Goal: Information Seeking & Learning: Learn about a topic

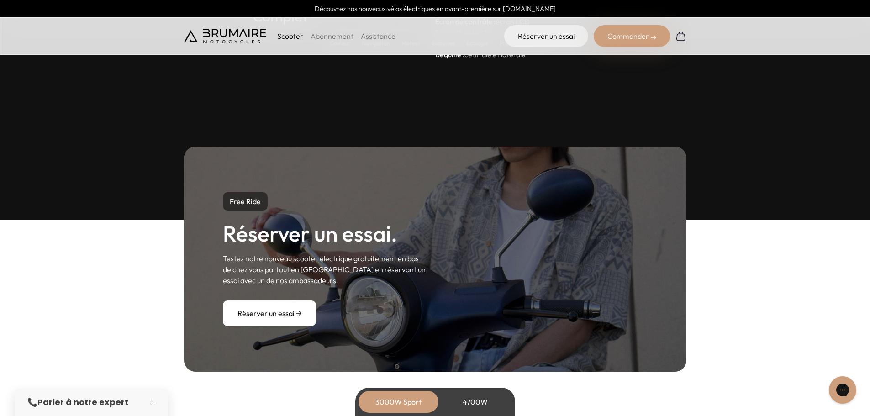
scroll to position [4501, 0]
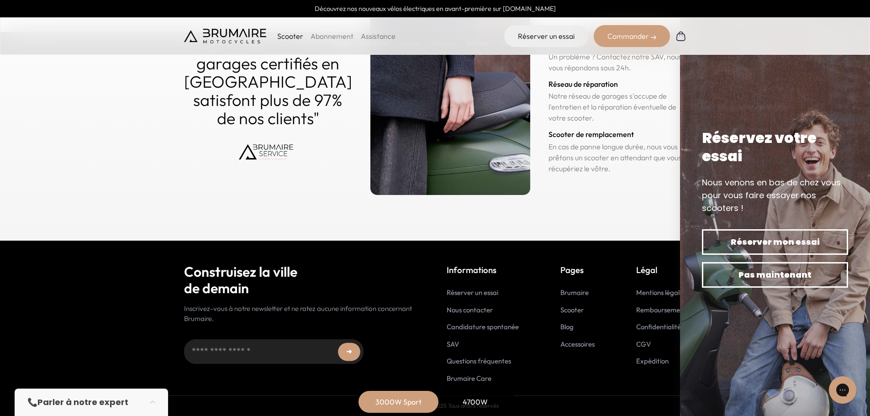
click at [576, 348] on link "Accessoires" at bounding box center [577, 344] width 34 height 9
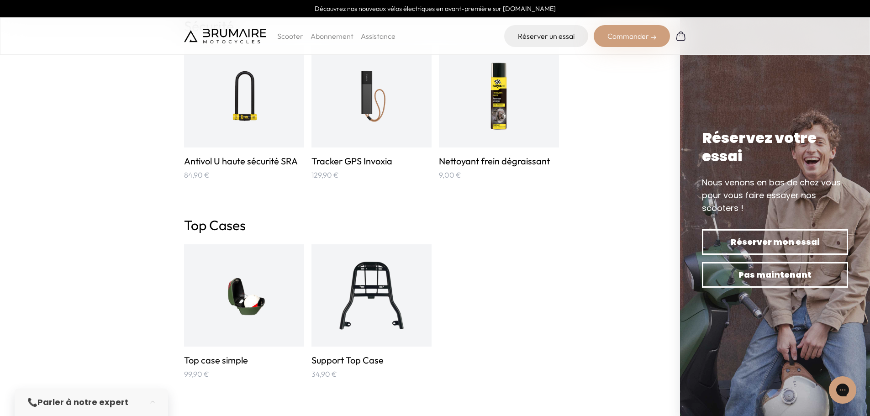
scroll to position [1552, 0]
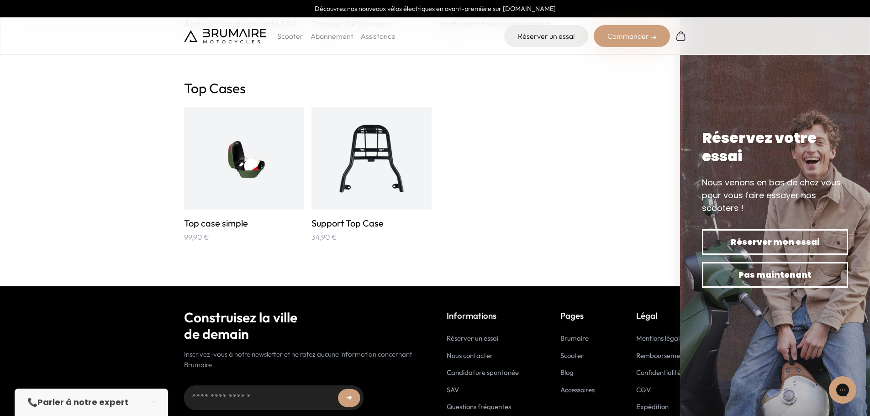
click at [778, 102] on img at bounding box center [775, 208] width 190 height 416
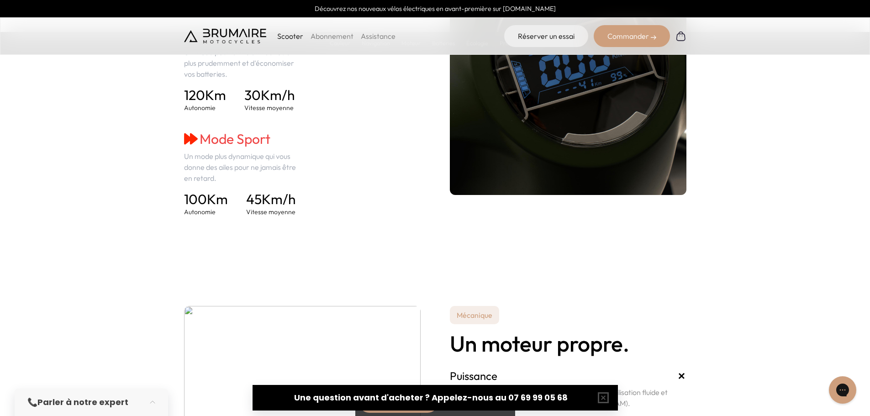
scroll to position [1232, 0]
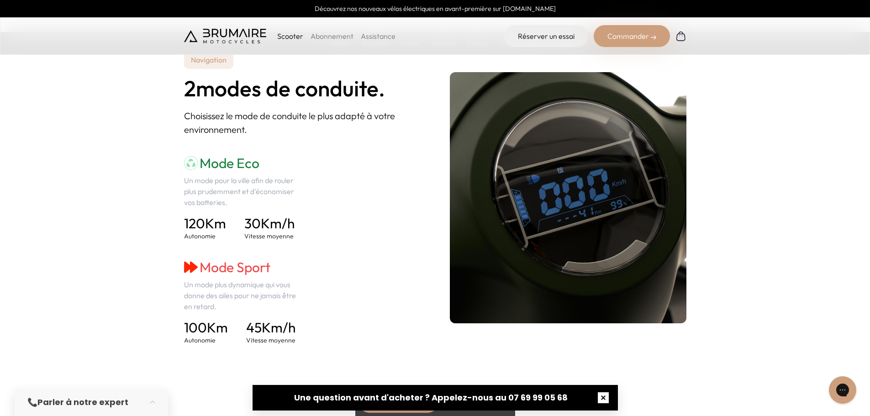
click at [608, 398] on button "button" at bounding box center [602, 397] width 29 height 29
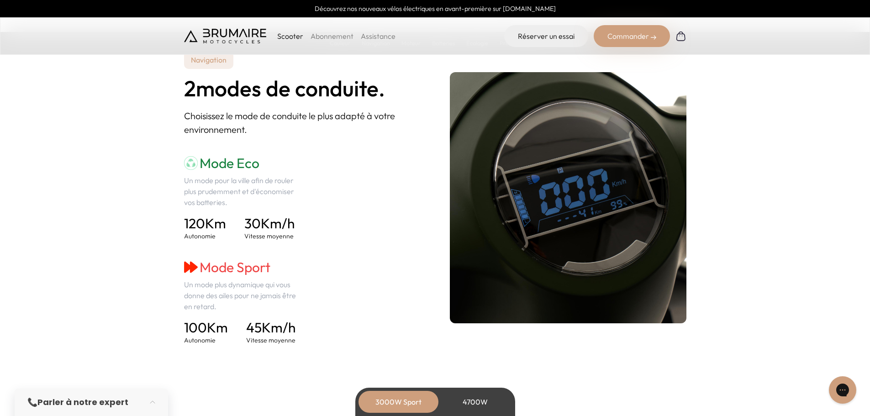
scroll to position [1415, 0]
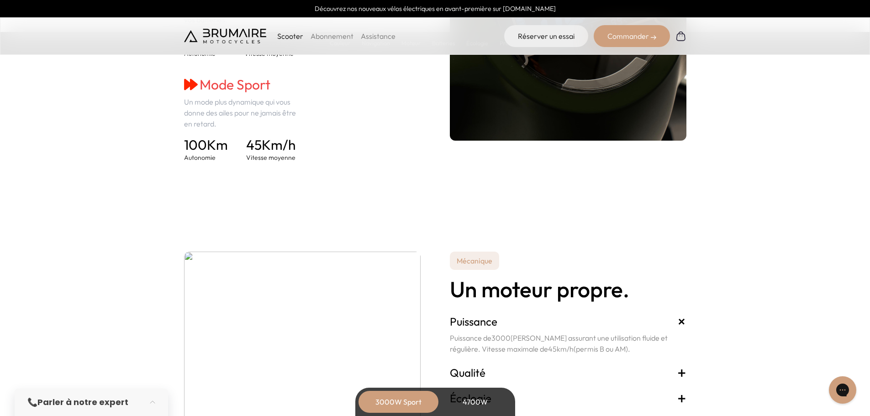
click at [465, 403] on div "4700W" at bounding box center [475, 402] width 73 height 22
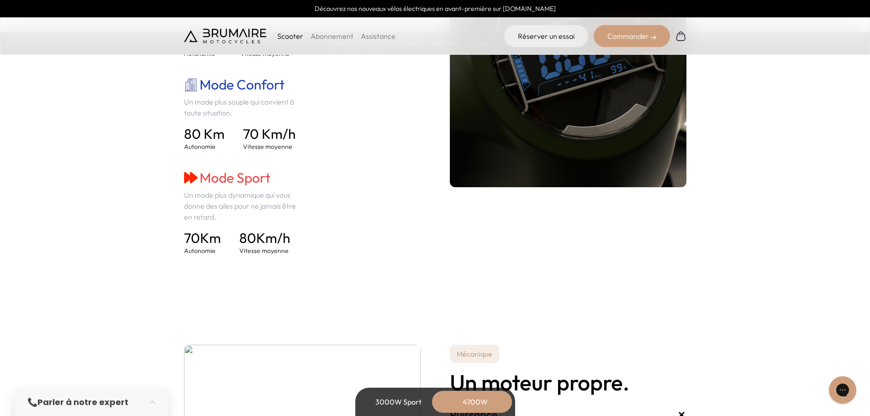
click at [398, 400] on div "3000W Sport" at bounding box center [398, 402] width 73 height 22
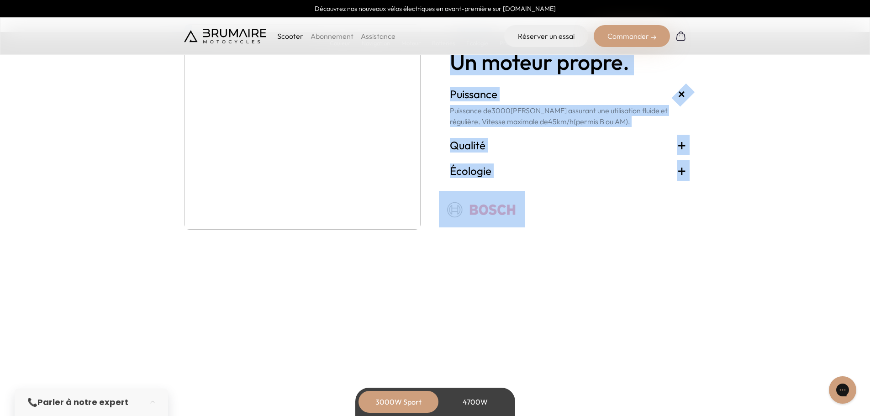
scroll to position [1643, 0]
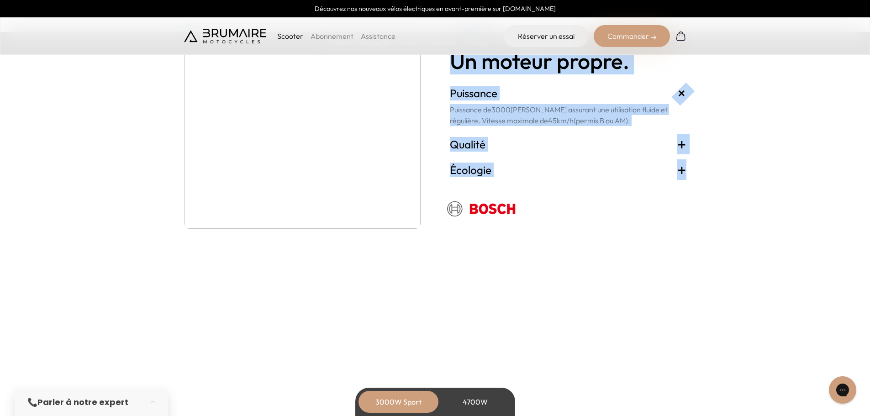
drag, startPoint x: 434, startPoint y: 245, endPoint x: 682, endPoint y: 265, distance: 249.1
click at [682, 265] on section "Mécanique Un moteur propre. Puissance + Puissance de 3000 Watts assurant une ut…" at bounding box center [435, 126] width 870 height 297
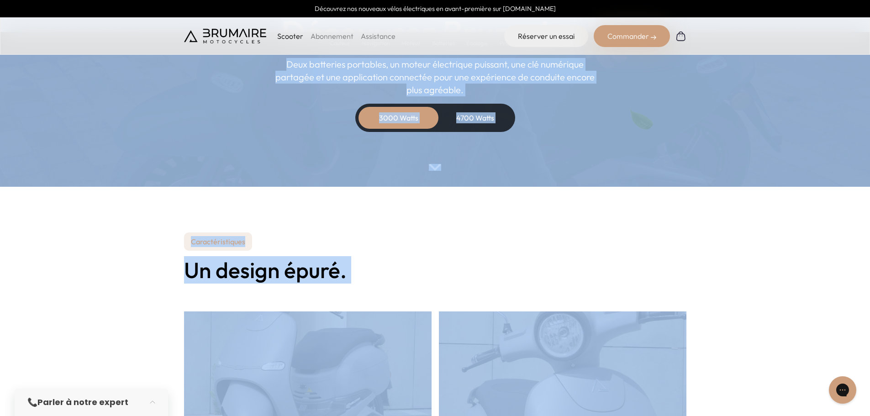
scroll to position [0, 0]
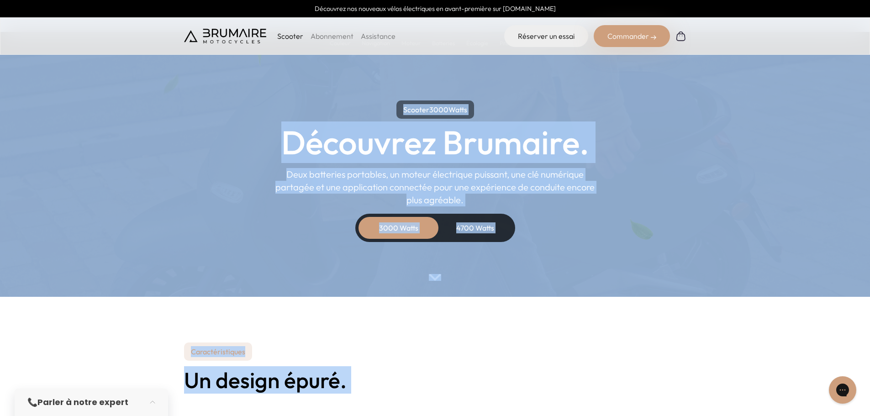
drag, startPoint x: 692, startPoint y: 267, endPoint x: 336, endPoint y: 71, distance: 406.9
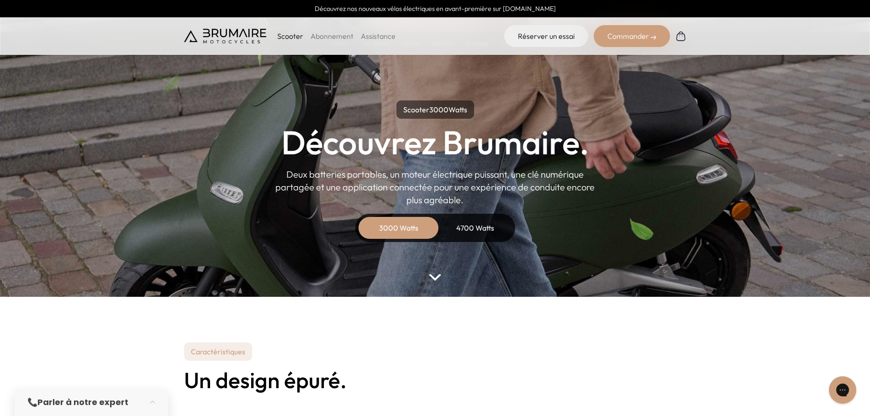
click at [338, 71] on parallax-hero "Scooter 3000 Watts Découvrez Brumaire. Deux batteries portables, un moteur élec…" at bounding box center [435, 148] width 870 height 297
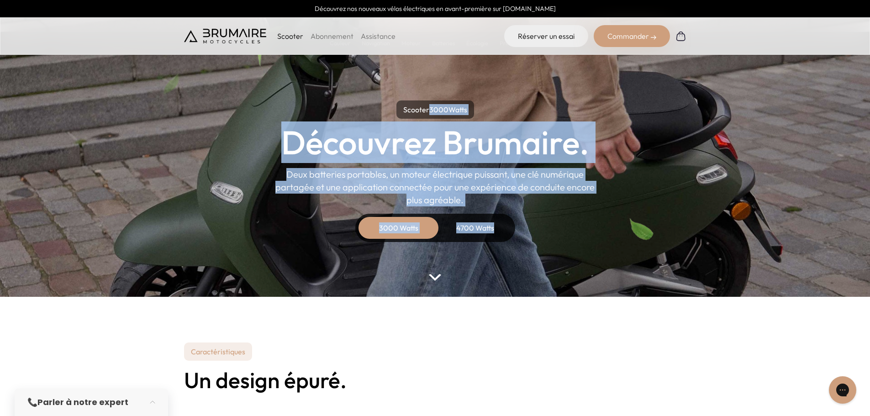
drag, startPoint x: 399, startPoint y: 103, endPoint x: 512, endPoint y: 236, distance: 174.2
click at [512, 236] on div "Scooter 3000 Watts Découvrez Brumaire. Deux batteries portables, un moteur élec…" at bounding box center [435, 170] width 411 height 141
drag, startPoint x: 510, startPoint y: 234, endPoint x: 392, endPoint y: 107, distance: 173.4
click at [392, 107] on div "Scooter 3000 Watts Découvrez Brumaire. Deux batteries portables, un moteur élec…" at bounding box center [435, 170] width 411 height 141
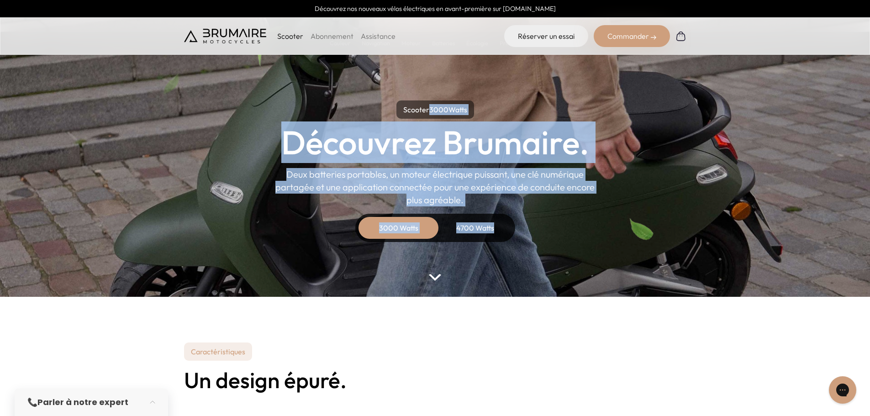
click at [392, 107] on div "Scooter 3000 Watts Découvrez Brumaire. Deux batteries portables, un moteur élec…" at bounding box center [435, 170] width 411 height 141
drag, startPoint x: 393, startPoint y: 105, endPoint x: 498, endPoint y: 221, distance: 156.7
click at [498, 221] on div "Scooter 3000 Watts Découvrez Brumaire. Deux batteries portables, un moteur élec…" at bounding box center [435, 170] width 411 height 141
click at [510, 228] on div "4700 Watts" at bounding box center [475, 228] width 73 height 22
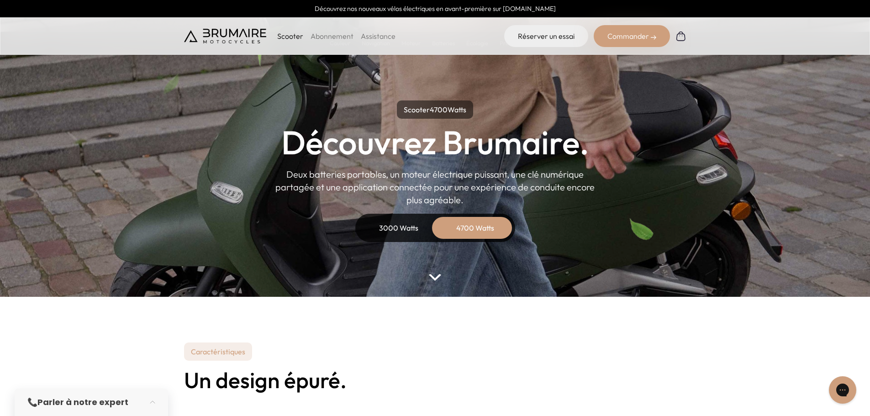
click at [400, 230] on div "3000 Watts" at bounding box center [398, 228] width 73 height 22
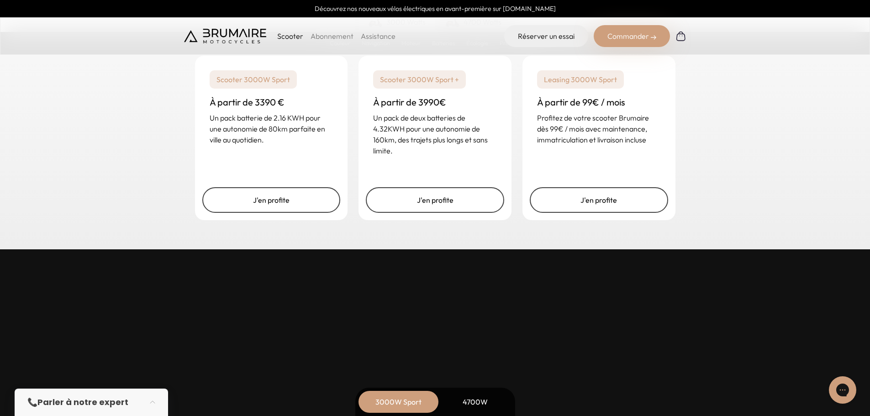
scroll to position [2282, 0]
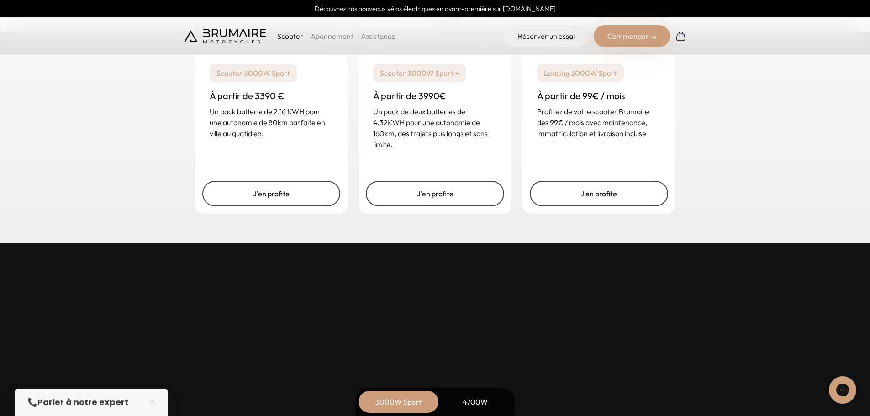
click at [652, 39] on img at bounding box center [652, 37] width 5 height 5
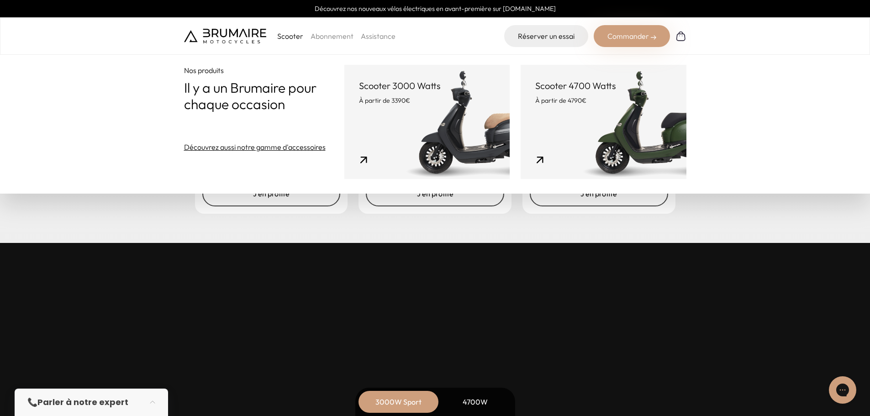
click at [485, 117] on link "Scooter 3000 Watts À partir de 3390€" at bounding box center [426, 122] width 165 height 114
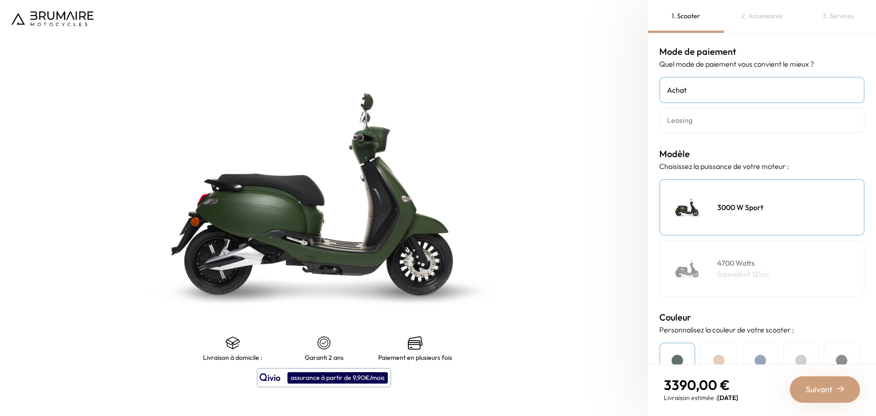
click at [704, 269] on img at bounding box center [688, 269] width 46 height 46
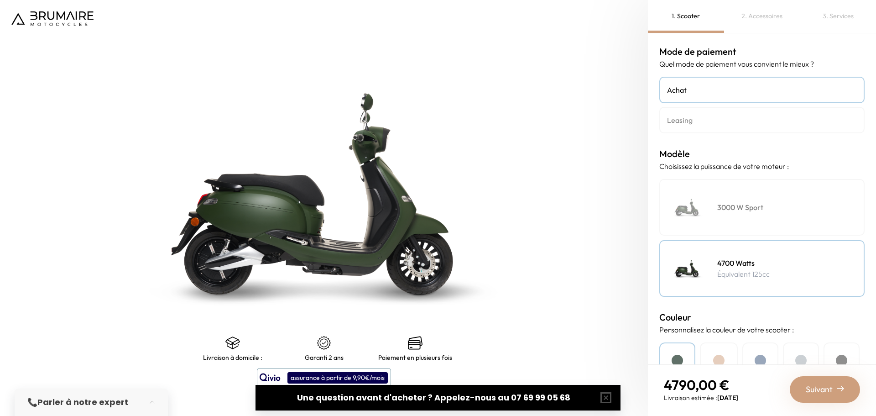
click at [729, 208] on h4 "3000 W Sport" at bounding box center [741, 207] width 46 height 11
click at [739, 268] on p "Équivalent 125cc" at bounding box center [744, 273] width 52 height 11
click at [734, 194] on div "3000 W Sport" at bounding box center [762, 207] width 205 height 57
click at [89, 16] on img at bounding box center [52, 18] width 82 height 15
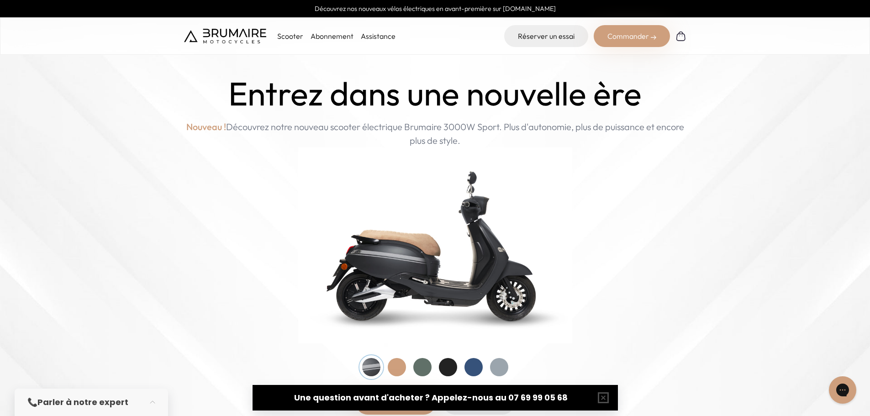
drag, startPoint x: 477, startPoint y: 141, endPoint x: 226, endPoint y: 100, distance: 254.7
click at [226, 100] on div "Entrez dans une nouvelle ère Nouveau ! Découvrez notre nouveau scooter électriq…" at bounding box center [435, 245] width 502 height 340
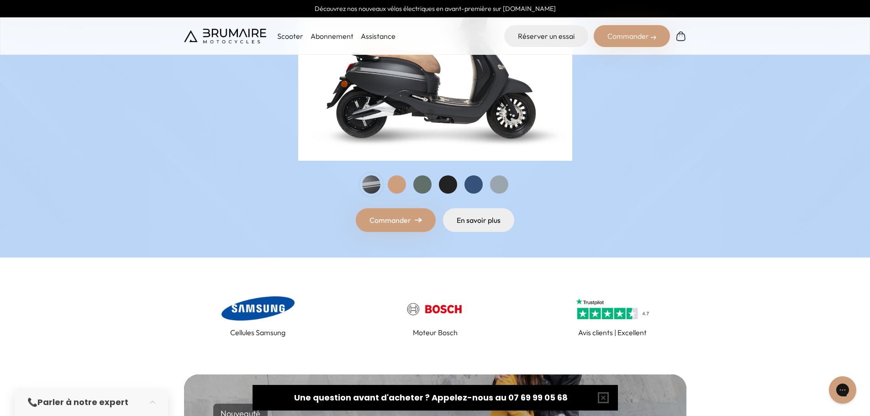
drag, startPoint x: 228, startPoint y: 96, endPoint x: 582, endPoint y: 213, distance: 372.5
click at [584, 253] on home-hero "Entrez dans une nouvelle ère Nouveau ! Découvrez notre nouveau scooter électriq…" at bounding box center [435, 37] width 870 height 440
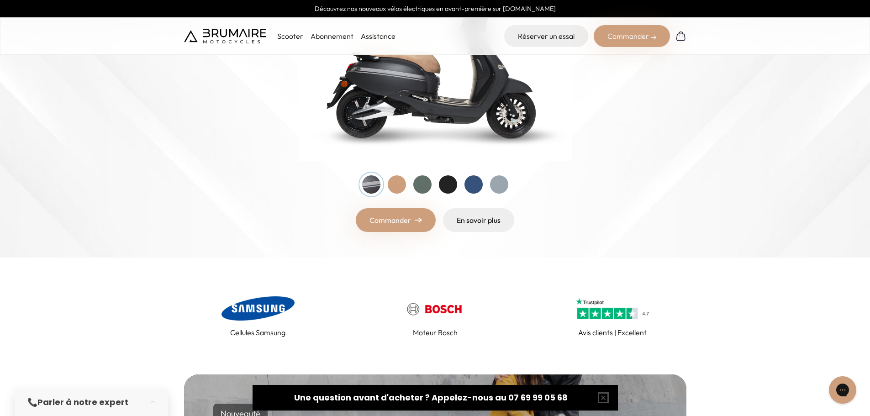
click at [581, 210] on div "Commander En savoir plus" at bounding box center [435, 220] width 502 height 24
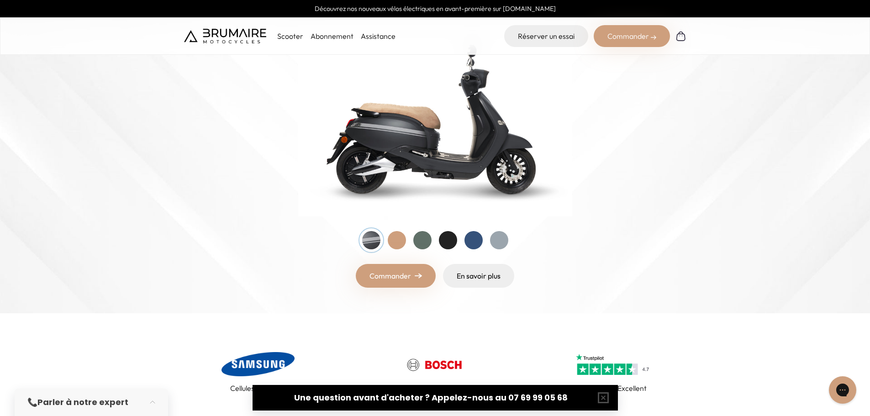
scroll to position [46, 0]
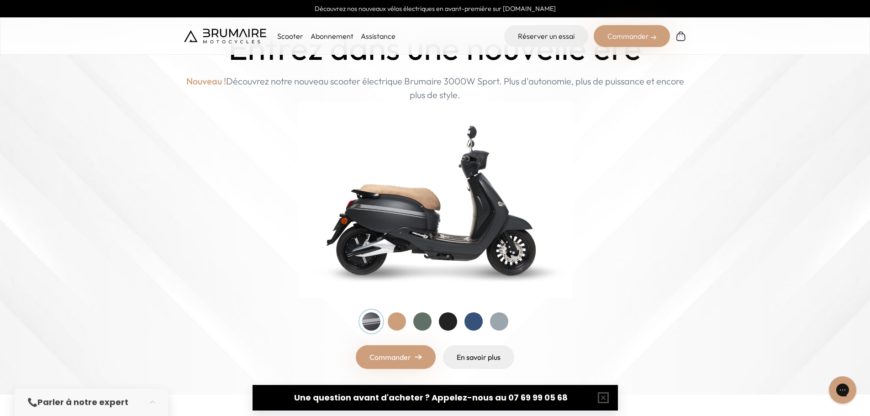
click at [397, 322] on div at bounding box center [397, 321] width 18 height 18
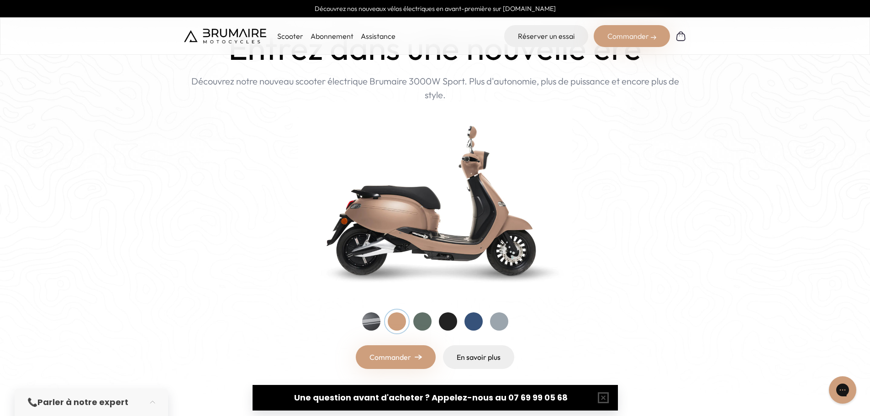
click at [414, 323] on div at bounding box center [422, 321] width 18 height 18
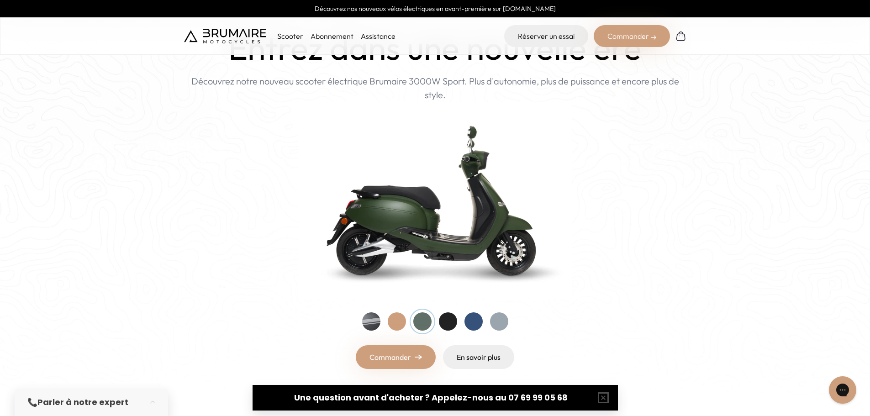
click at [445, 321] on div at bounding box center [448, 321] width 18 height 18
click at [482, 321] on div at bounding box center [473, 321] width 18 height 18
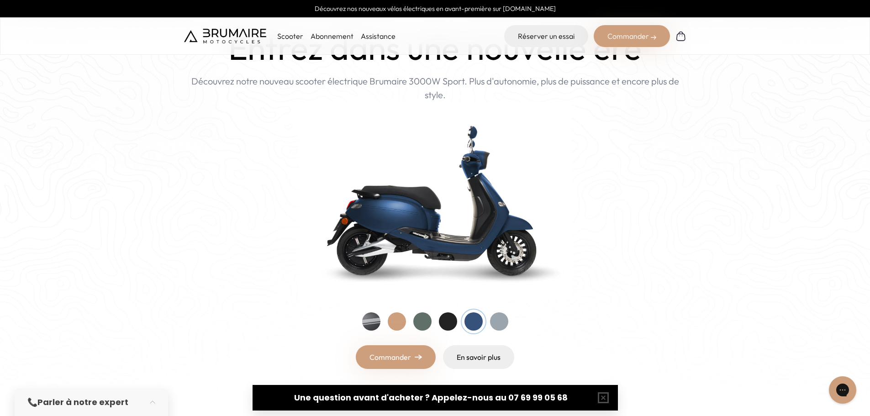
click at [506, 320] on div at bounding box center [499, 321] width 18 height 18
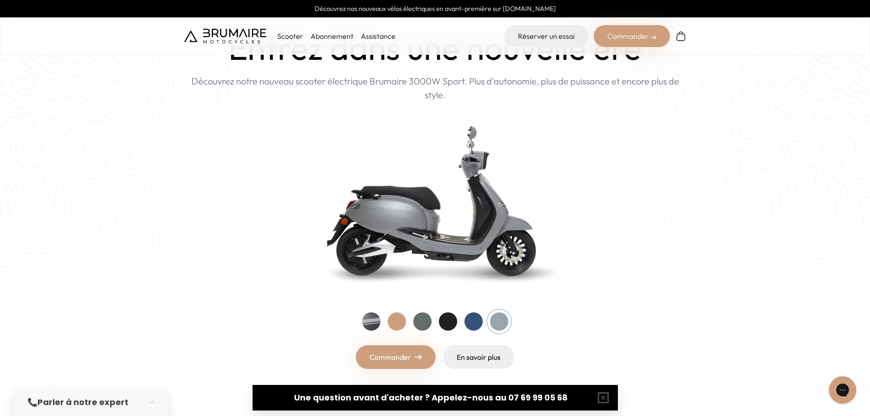
click at [416, 318] on div at bounding box center [422, 321] width 18 height 18
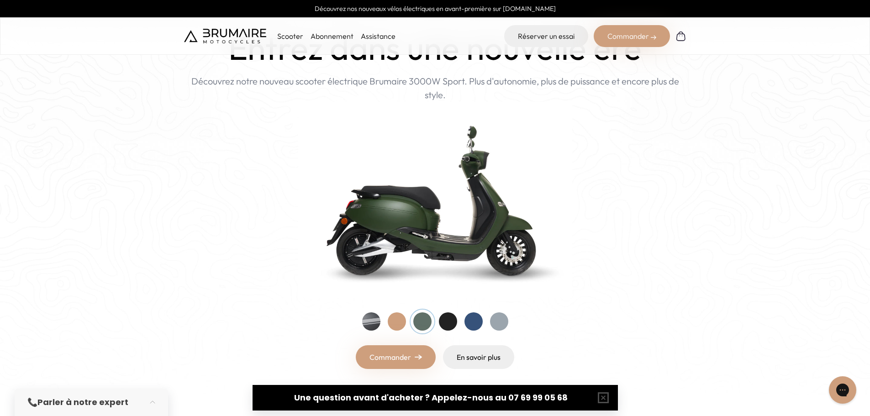
click at [462, 320] on div at bounding box center [435, 321] width 146 height 18
click at [451, 322] on div at bounding box center [448, 321] width 18 height 18
click at [470, 320] on div at bounding box center [473, 321] width 18 height 18
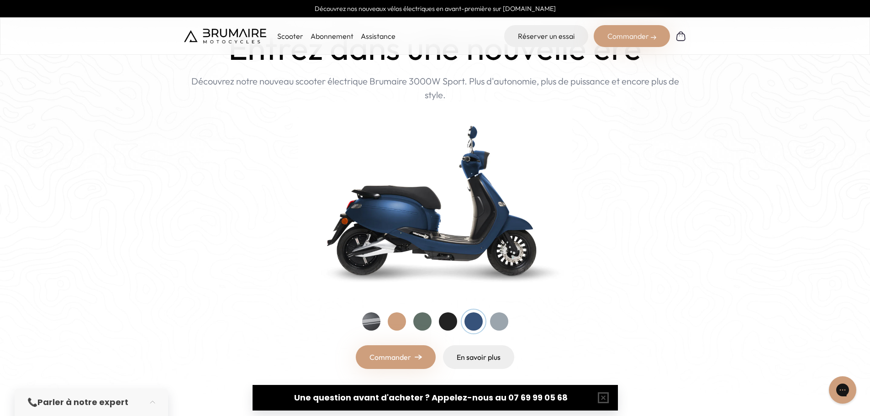
click at [388, 319] on div at bounding box center [397, 321] width 18 height 18
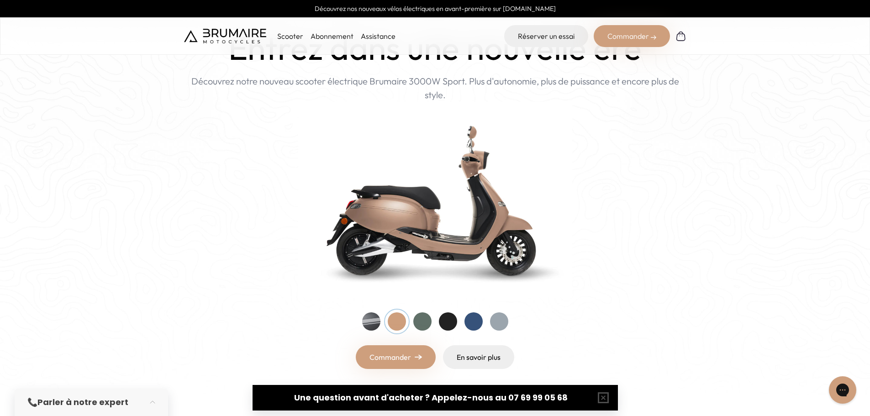
click at [368, 324] on div at bounding box center [371, 321] width 18 height 18
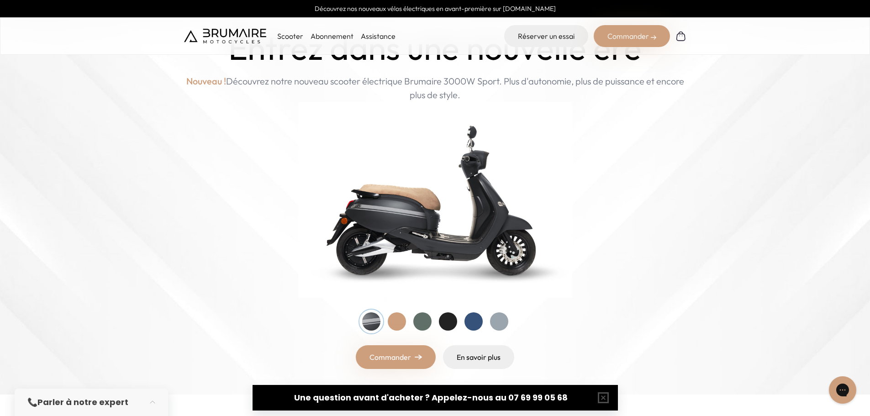
click at [388, 324] on div at bounding box center [397, 321] width 18 height 18
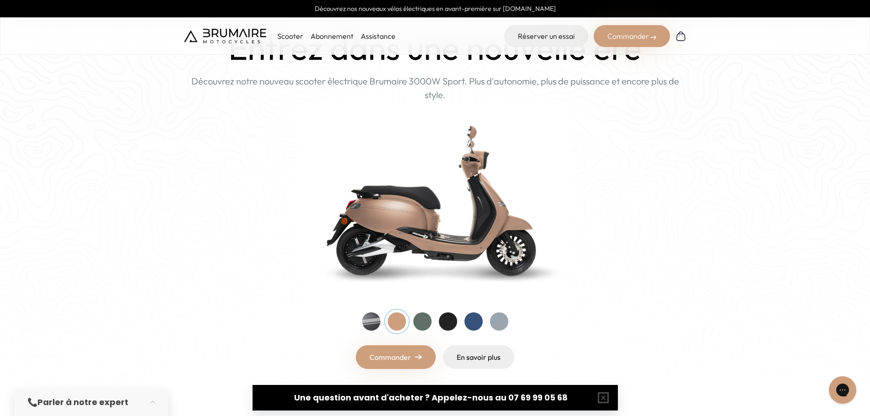
click at [426, 323] on div at bounding box center [422, 321] width 18 height 18
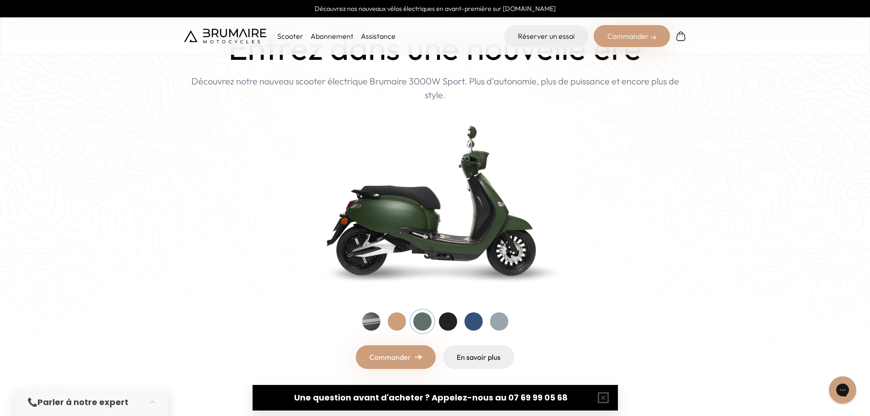
click at [458, 323] on div at bounding box center [435, 321] width 146 height 18
click at [455, 324] on div at bounding box center [448, 321] width 18 height 18
click at [471, 324] on div at bounding box center [473, 321] width 18 height 18
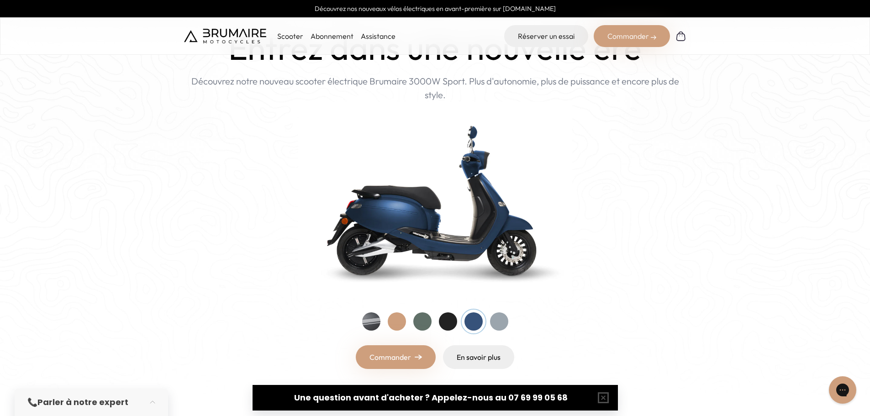
click at [495, 322] on div at bounding box center [499, 321] width 18 height 18
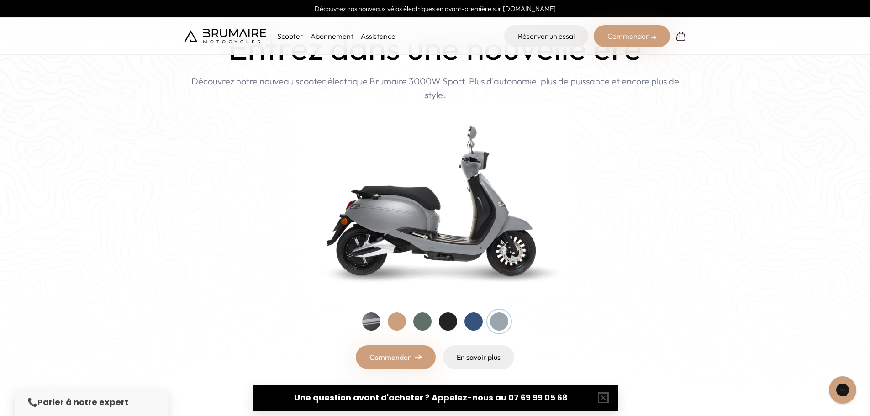
click at [463, 324] on div at bounding box center [435, 321] width 146 height 18
click at [439, 326] on div at bounding box center [435, 321] width 146 height 18
click at [419, 326] on div at bounding box center [422, 321] width 18 height 18
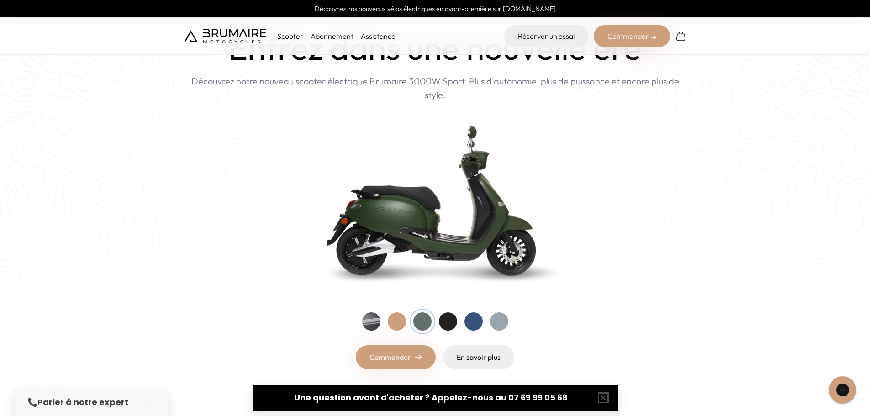
click at [402, 326] on div at bounding box center [397, 321] width 18 height 18
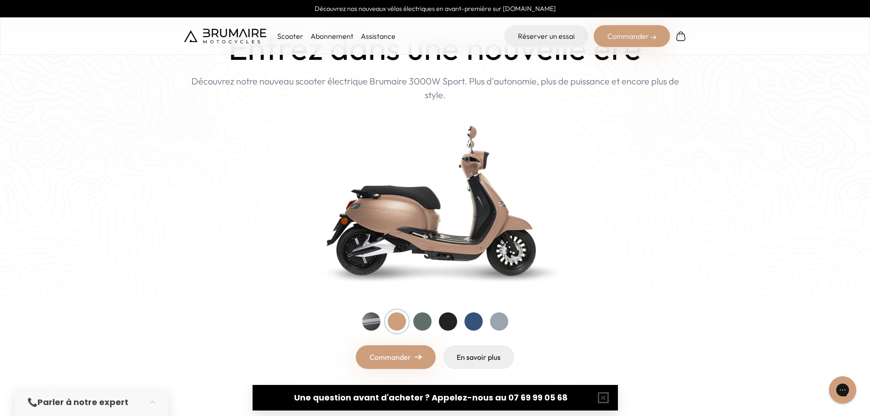
click at [358, 327] on div "Entrez dans une nouvelle ère Nouveau ! Découvrez notre nouveau scooter électriq…" at bounding box center [435, 199] width 502 height 340
click at [364, 326] on div at bounding box center [371, 321] width 18 height 18
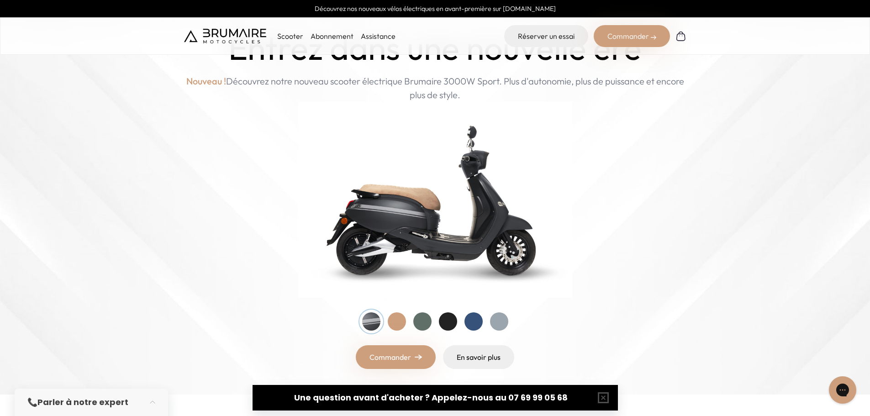
click at [400, 329] on div at bounding box center [397, 321] width 18 height 18
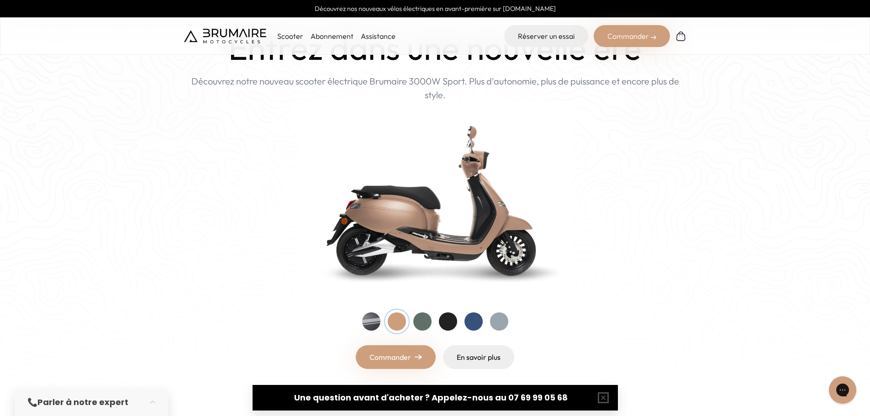
click at [419, 326] on div at bounding box center [422, 321] width 18 height 18
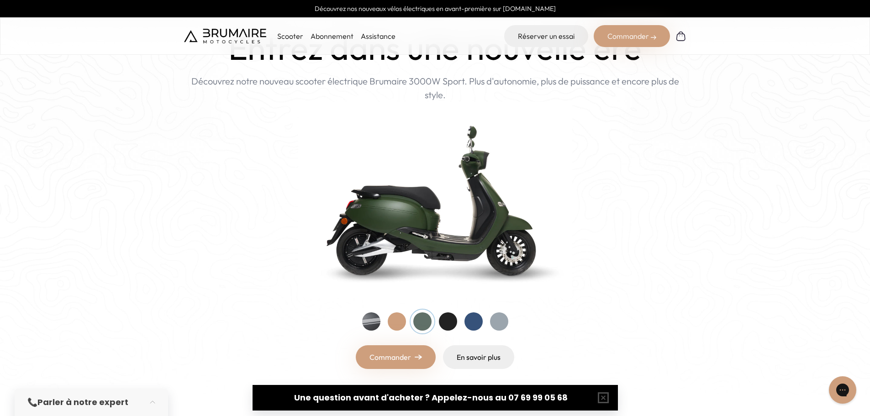
click at [436, 324] on div at bounding box center [435, 321] width 146 height 18
click at [440, 324] on div at bounding box center [448, 321] width 18 height 18
click at [477, 325] on div at bounding box center [473, 321] width 18 height 18
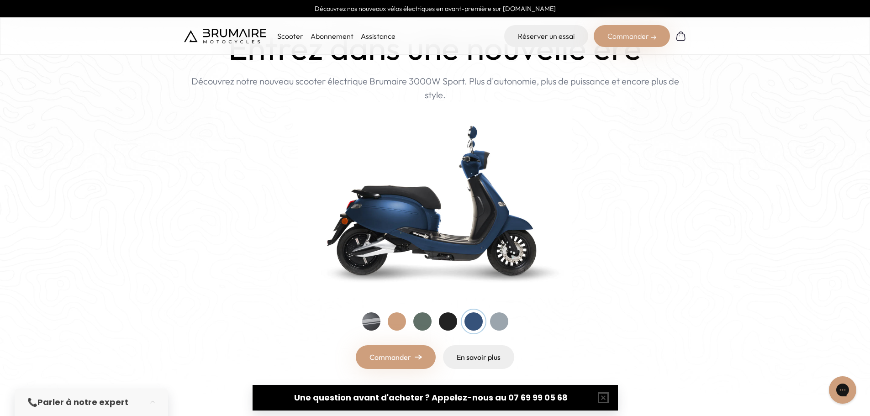
click at [501, 327] on div at bounding box center [499, 321] width 18 height 18
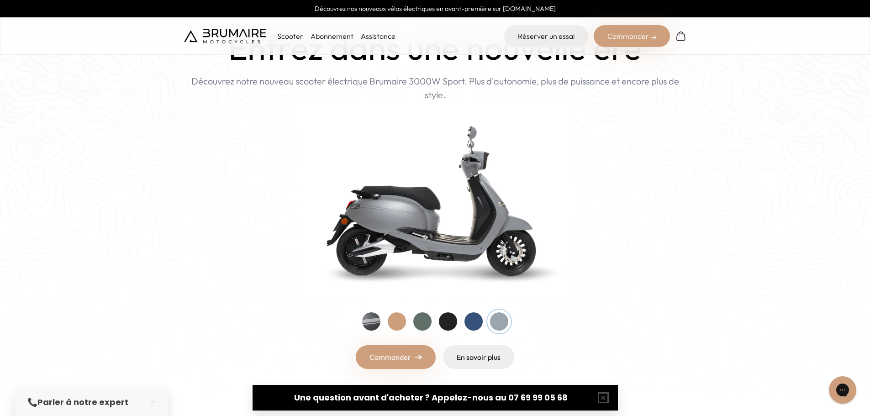
click at [401, 316] on div at bounding box center [397, 321] width 18 height 18
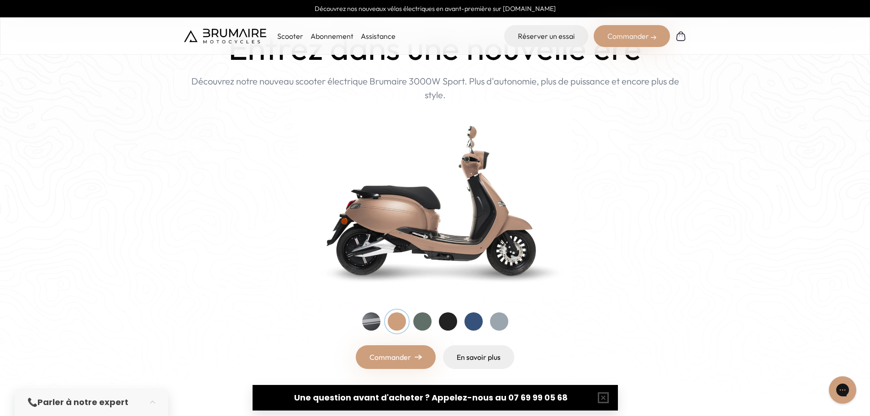
click at [428, 322] on div at bounding box center [422, 321] width 18 height 18
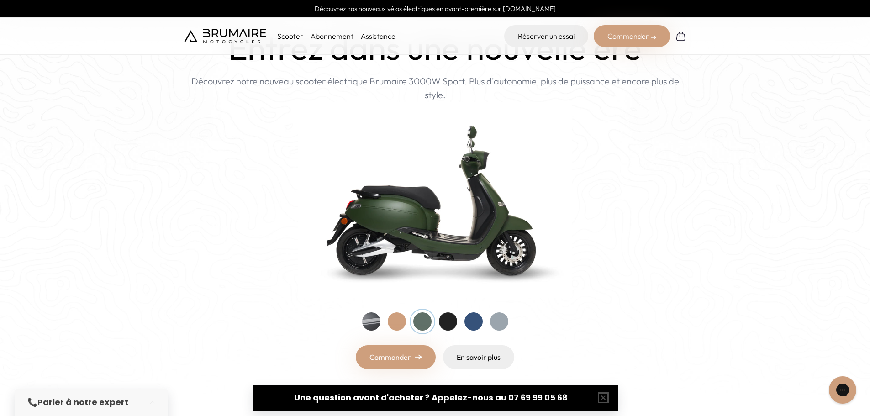
click at [453, 324] on div at bounding box center [448, 321] width 18 height 18
click at [474, 324] on div at bounding box center [473, 321] width 18 height 18
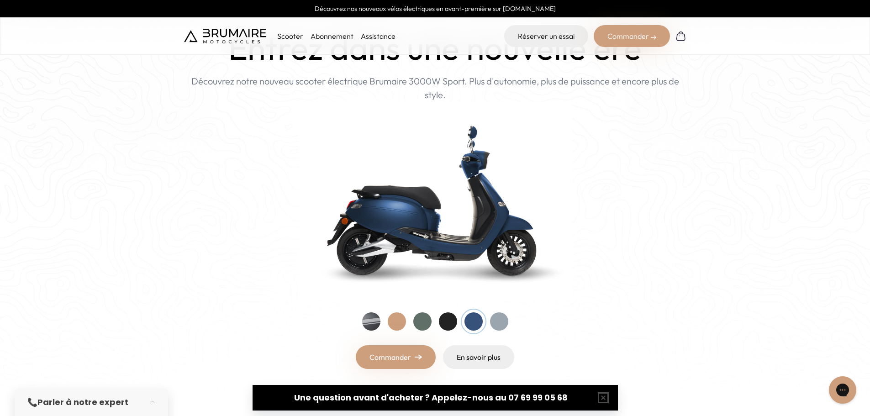
click at [443, 325] on div at bounding box center [448, 321] width 18 height 18
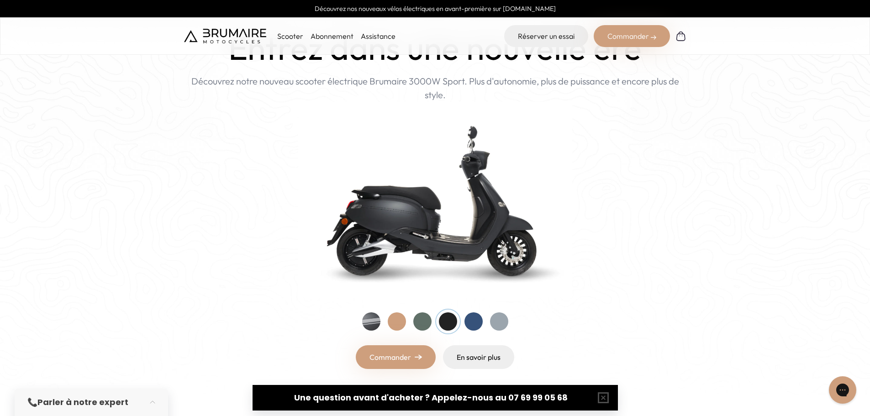
click at [465, 325] on div at bounding box center [473, 321] width 18 height 18
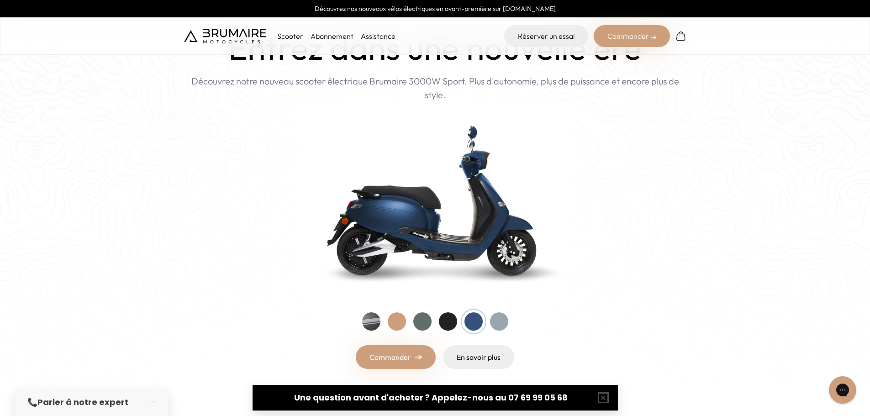
click at [445, 325] on div at bounding box center [448, 321] width 18 height 18
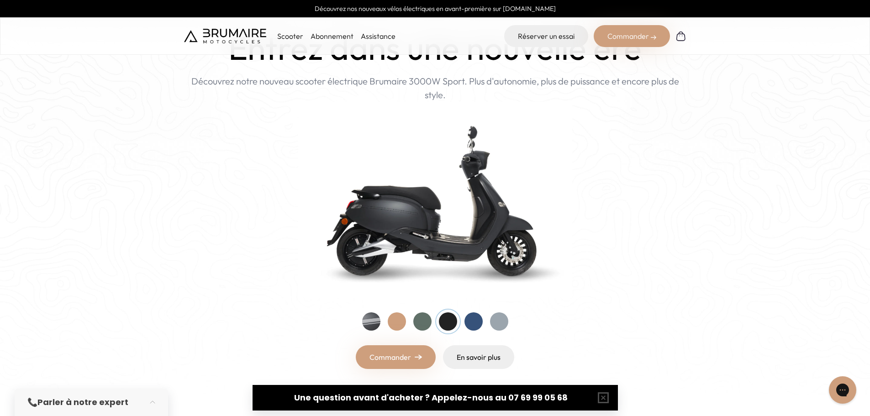
click at [383, 324] on div at bounding box center [435, 321] width 146 height 18
click at [374, 324] on div at bounding box center [371, 321] width 18 height 18
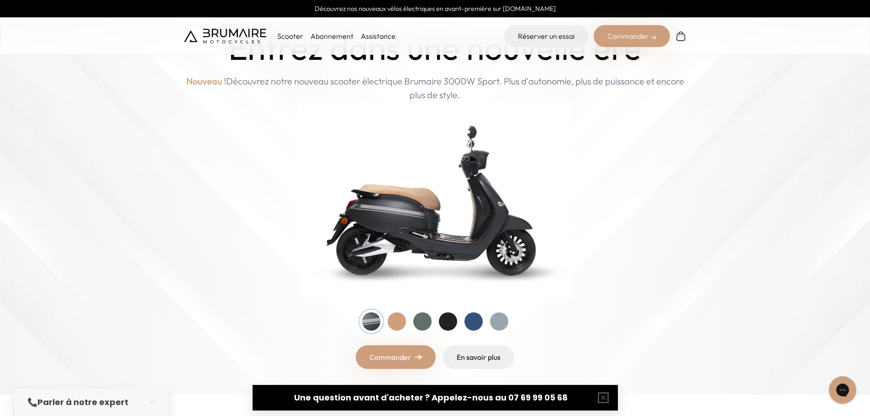
click at [391, 324] on div at bounding box center [397, 321] width 18 height 18
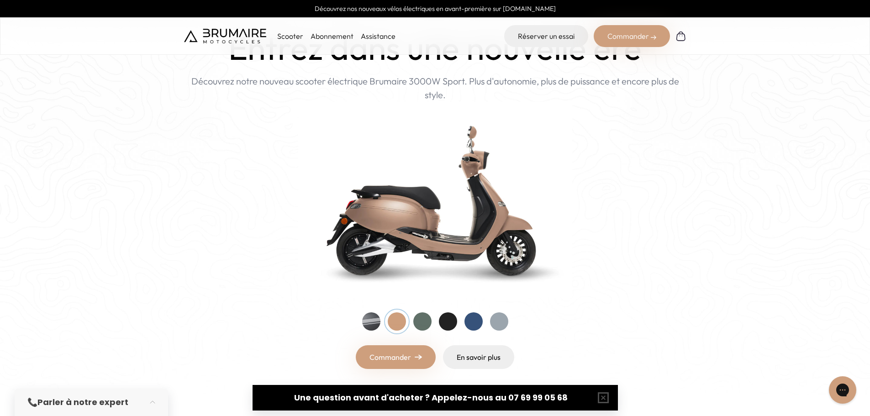
click at [448, 324] on div at bounding box center [448, 321] width 18 height 18
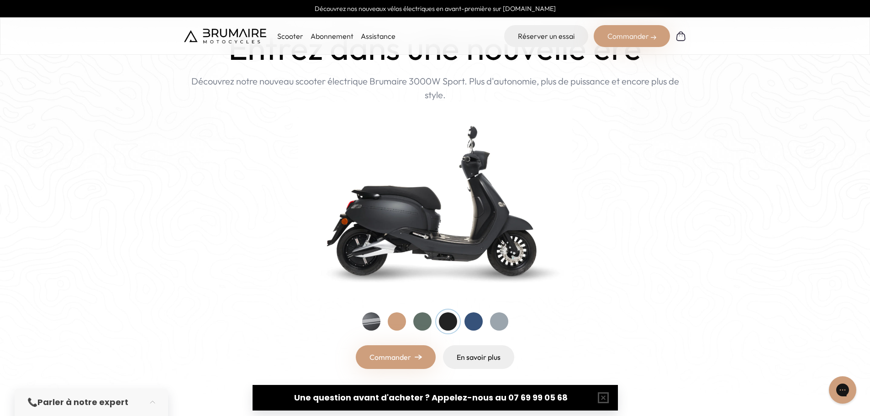
click at [466, 322] on div at bounding box center [473, 321] width 18 height 18
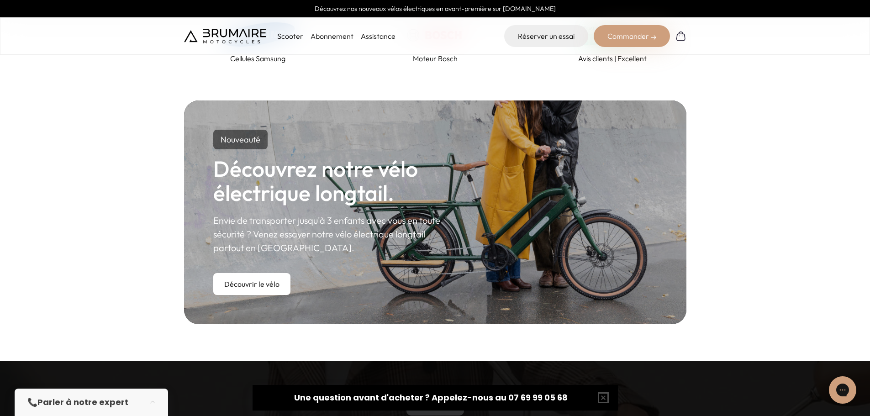
scroll to position [411, 0]
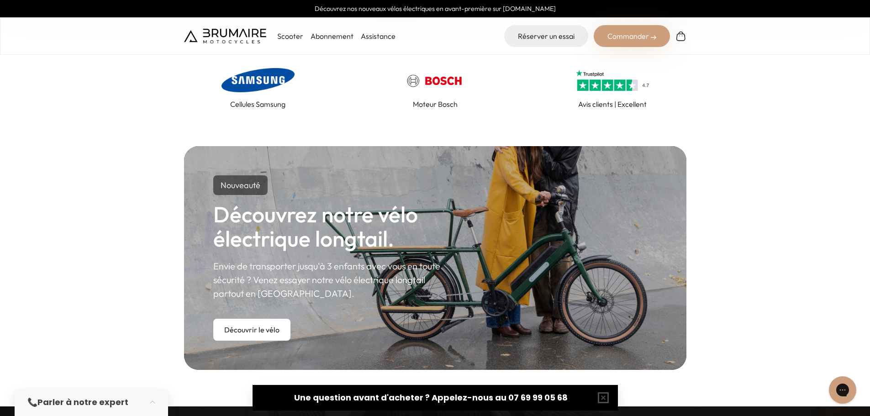
click at [314, 228] on h2 "Découvrez notre vélo électrique longtail." at bounding box center [332, 226] width 238 height 48
click at [279, 330] on link "Découvrir le vélo" at bounding box center [251, 330] width 77 height 22
